Goal: Connect with others: Connect with others

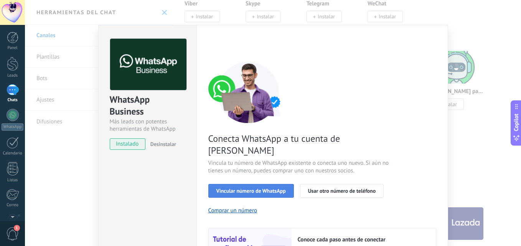
click at [230, 189] on span "Vincular número de WhatsApp" at bounding box center [251, 191] width 69 height 5
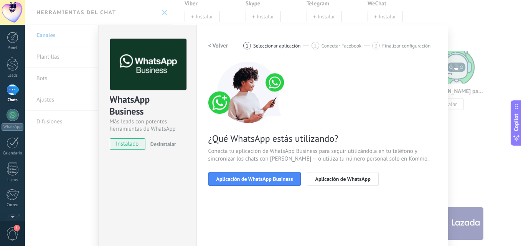
click at [230, 179] on span "Aplicación de WhatsApp Business" at bounding box center [255, 179] width 77 height 5
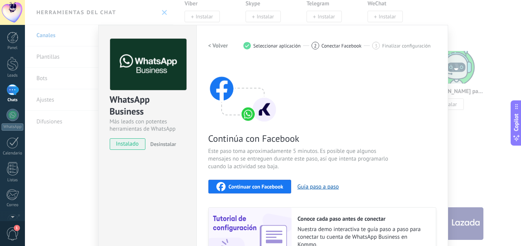
click at [241, 185] on span "Continuar con Facebook" at bounding box center [256, 186] width 55 height 5
click at [264, 183] on div "Continuar con Facebook" at bounding box center [250, 186] width 67 height 9
